Goal: Manage account settings

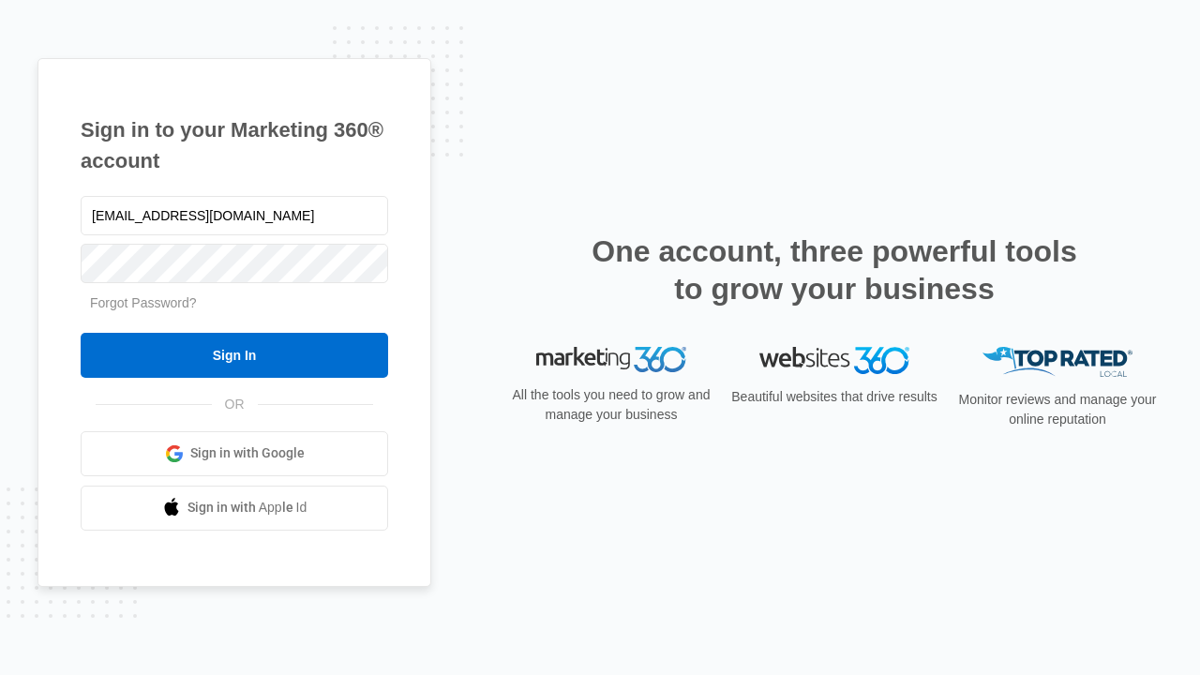
type input "dankie614@gmail.com"
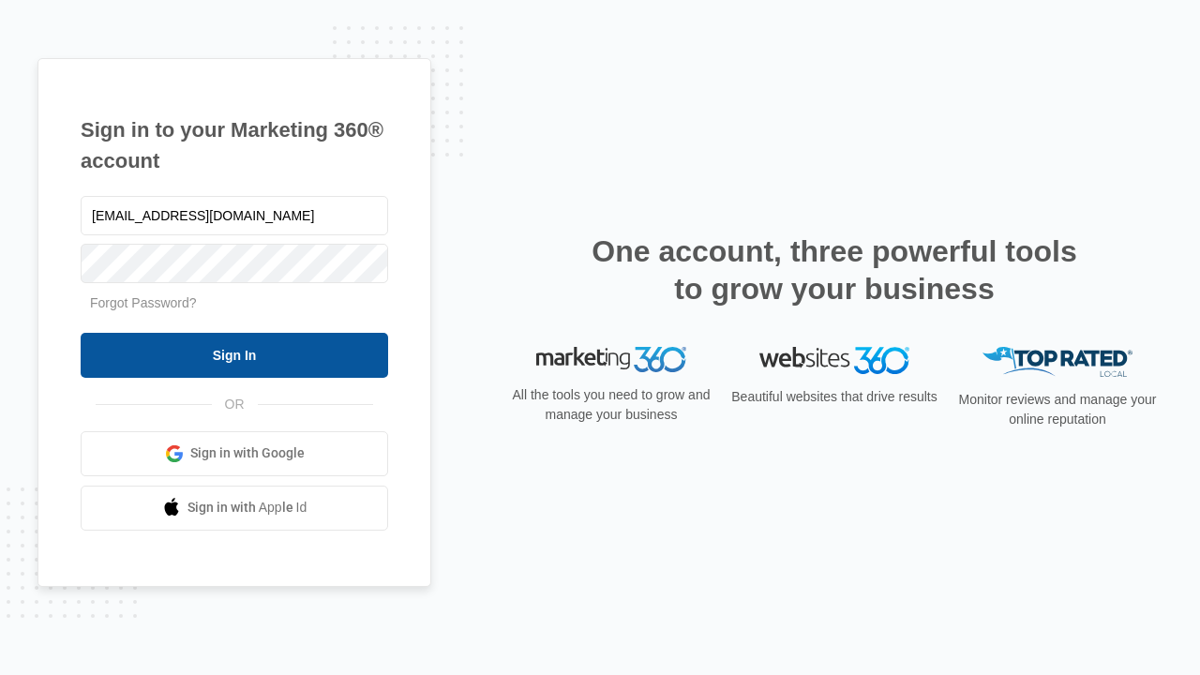
click at [234, 354] on input "Sign In" at bounding box center [235, 355] width 308 height 45
